Goal: Find specific page/section: Find specific page/section

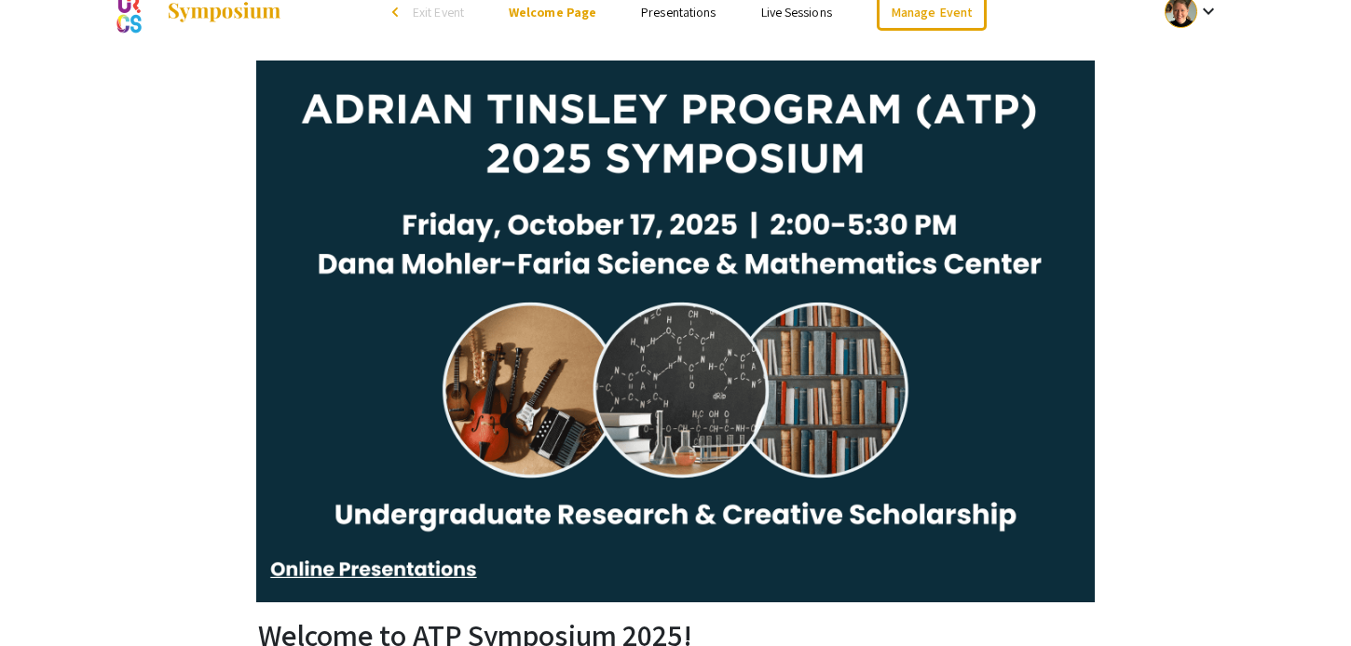
scroll to position [52, 0]
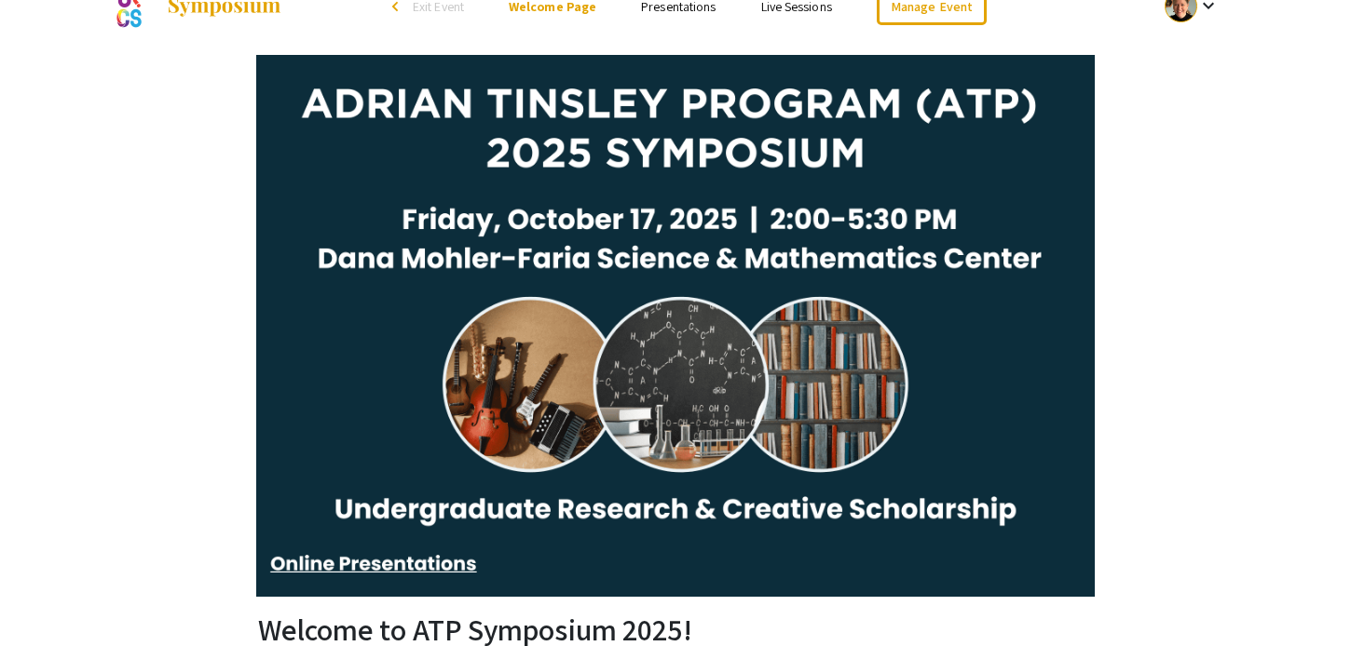
scroll to position [39, 0]
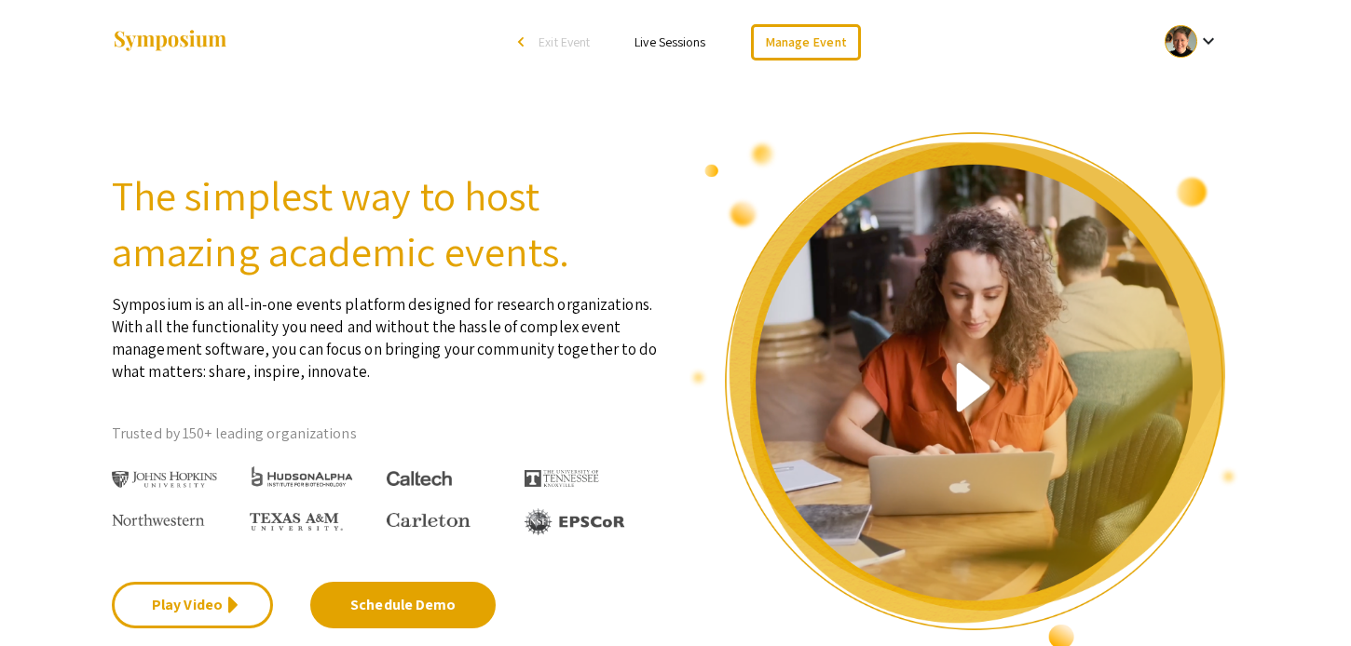
drag, startPoint x: 773, startPoint y: 145, endPoint x: 655, endPoint y: 634, distance: 503.1
